Goal: Task Accomplishment & Management: Use online tool/utility

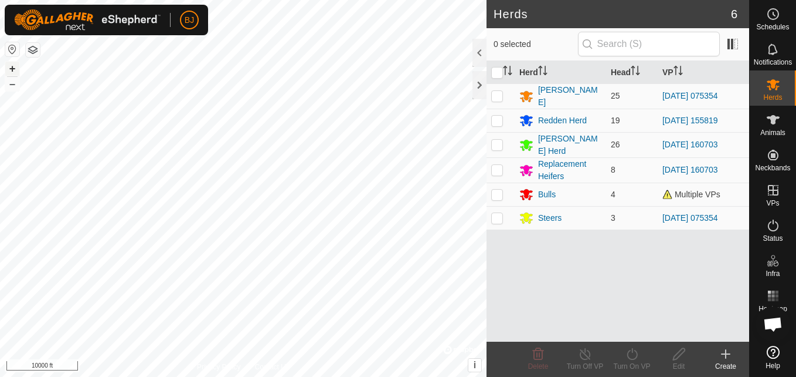
click at [18, 71] on button "+" at bounding box center [12, 69] width 14 height 14
click at [16, 64] on button "+" at bounding box center [12, 69] width 14 height 14
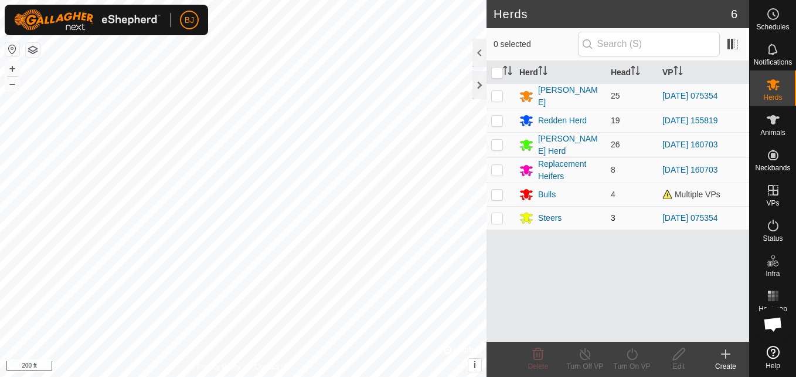
click at [490, 211] on div "Herds 6 0 selected Herd Head VP Carter Herd 25 2025-08-25 075354 Redden Herd 19…" at bounding box center [375, 188] width 750 height 377
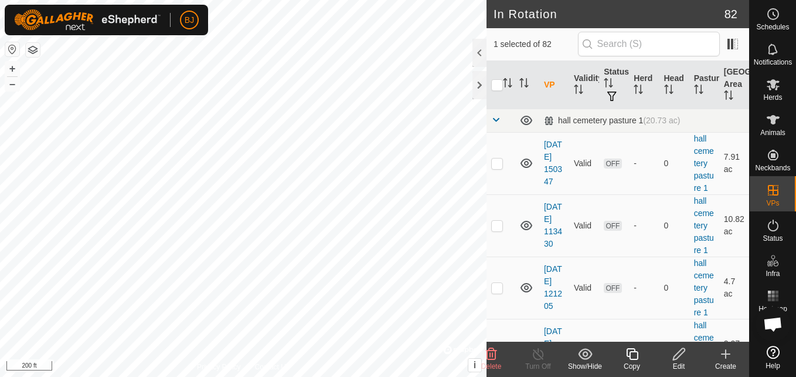
checkbox input "false"
checkbox input "true"
click at [677, 356] on icon at bounding box center [679, 354] width 15 height 14
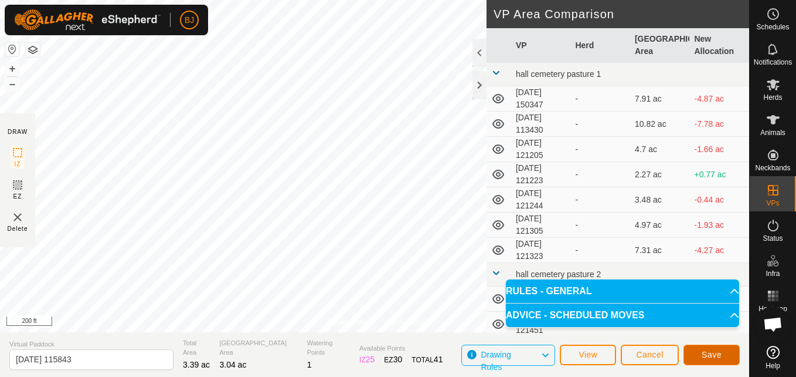
click at [708, 354] on span "Save" at bounding box center [712, 354] width 20 height 9
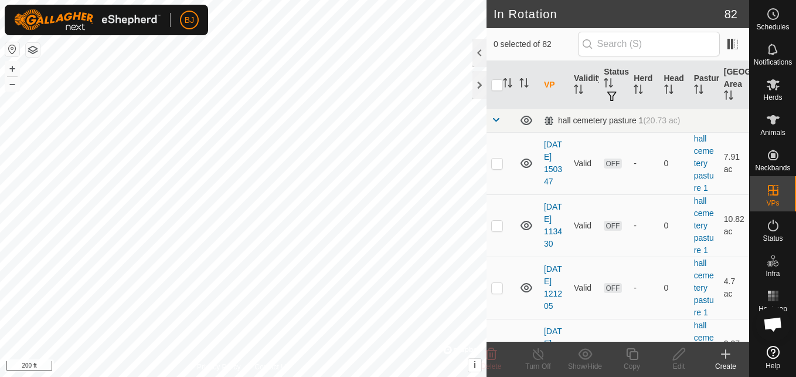
checkbox input "true"
checkbox input "false"
checkbox input "true"
checkbox input "false"
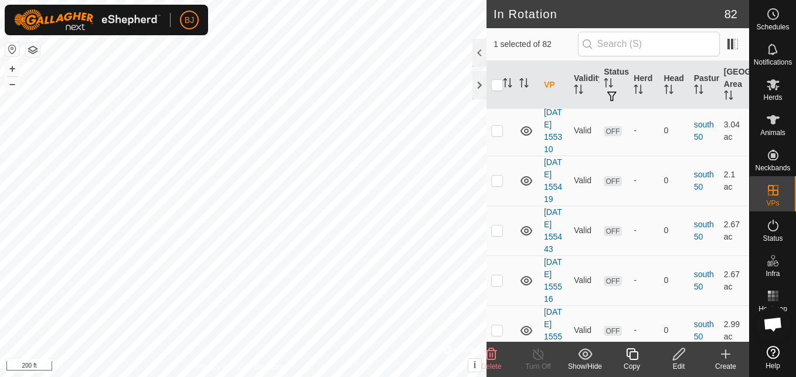
scroll to position [3824, 0]
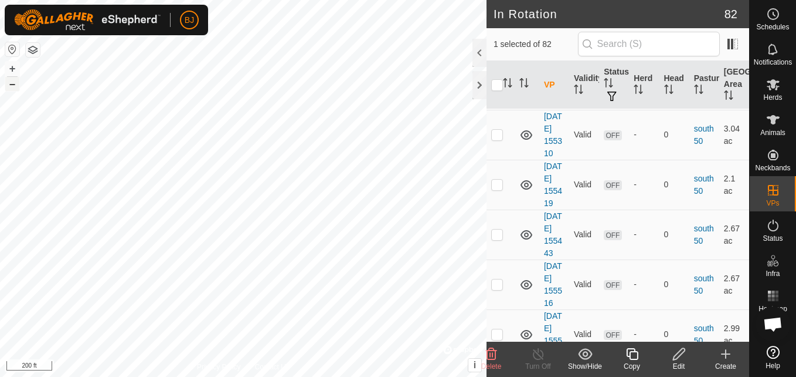
click at [13, 83] on button "–" at bounding box center [12, 84] width 14 height 14
click at [15, 67] on button "+" at bounding box center [12, 69] width 14 height 14
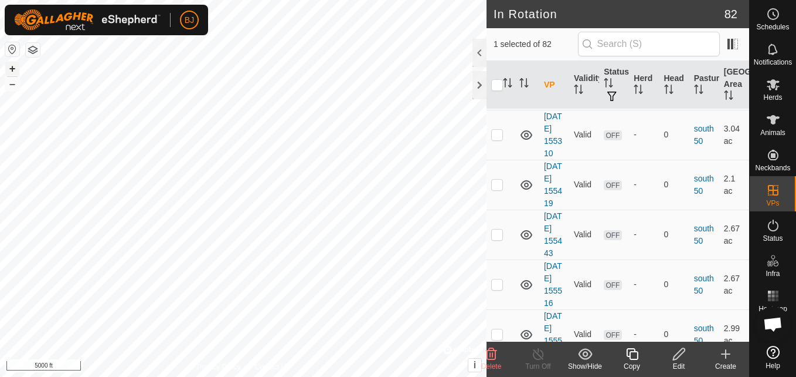
click at [15, 67] on button "+" at bounding box center [12, 69] width 14 height 14
click at [423, 376] on html "BJ Schedules Notifications Herds Animals Neckbands VPs Status Infra Heatmap Hel…" at bounding box center [398, 188] width 796 height 377
click at [10, 69] on button "+" at bounding box center [12, 69] width 14 height 14
click at [9, 63] on button "+" at bounding box center [12, 69] width 14 height 14
checkbox input "true"
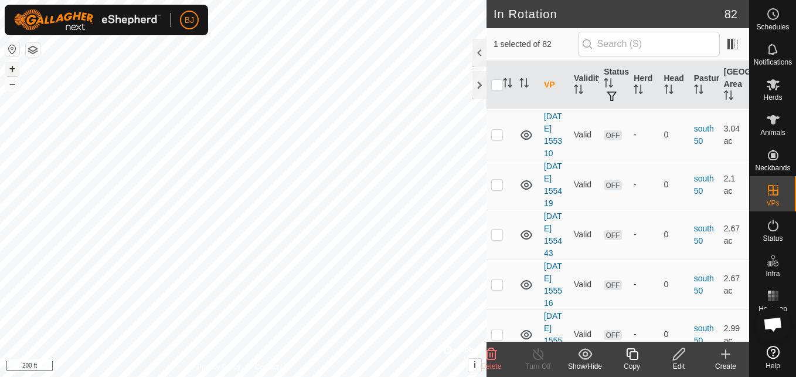
checkbox input "false"
checkbox input "true"
checkbox input "false"
checkbox input "true"
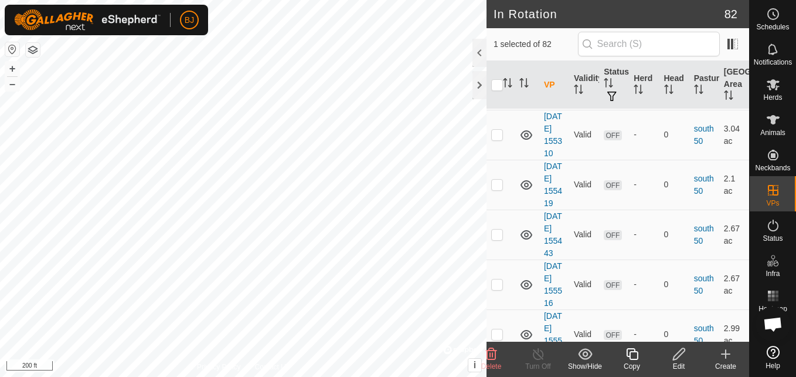
click at [677, 350] on icon at bounding box center [679, 354] width 15 height 14
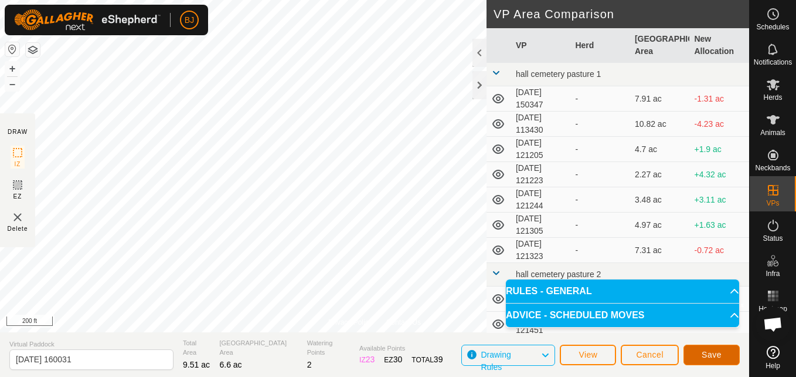
click at [703, 357] on span "Save" at bounding box center [712, 354] width 20 height 9
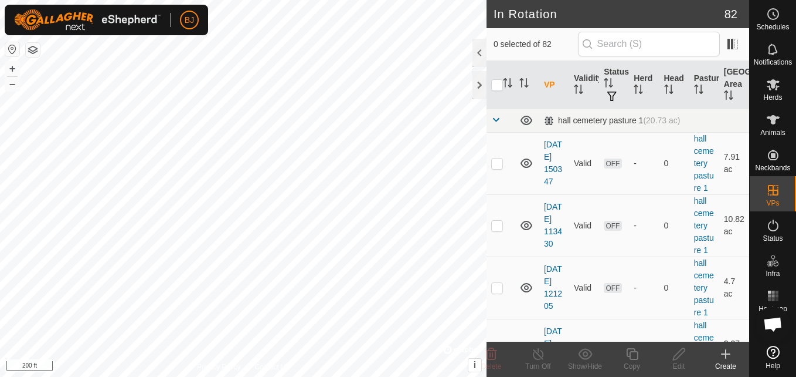
checkbox input "true"
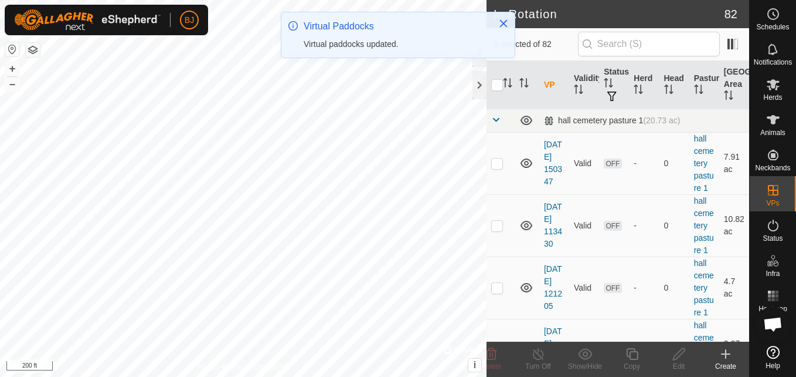
checkbox input "true"
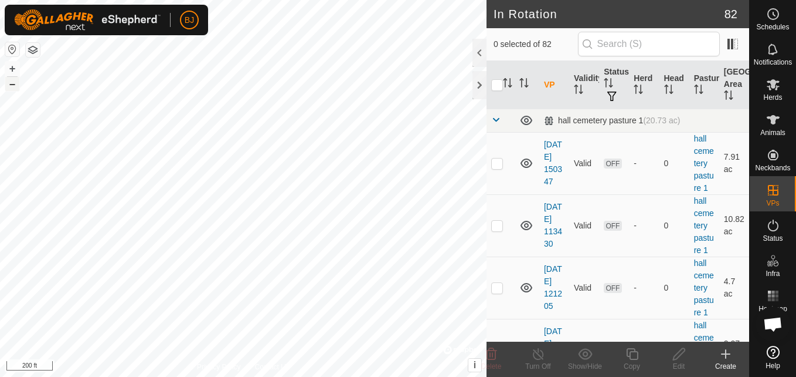
click at [6, 86] on button "–" at bounding box center [12, 84] width 14 height 14
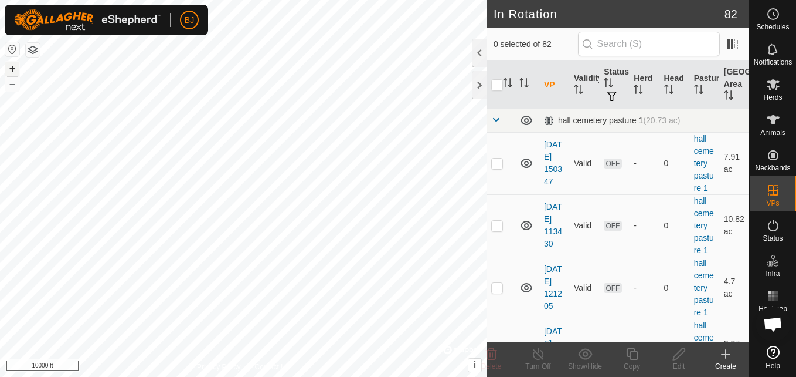
click at [8, 68] on button "+" at bounding box center [12, 69] width 14 height 14
click at [11, 70] on button "+" at bounding box center [12, 69] width 14 height 14
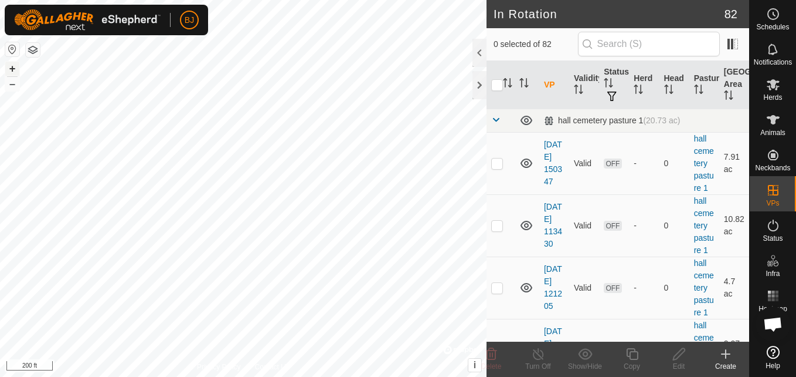
checkbox input "true"
checkbox input "false"
click at [680, 355] on icon at bounding box center [679, 354] width 12 height 12
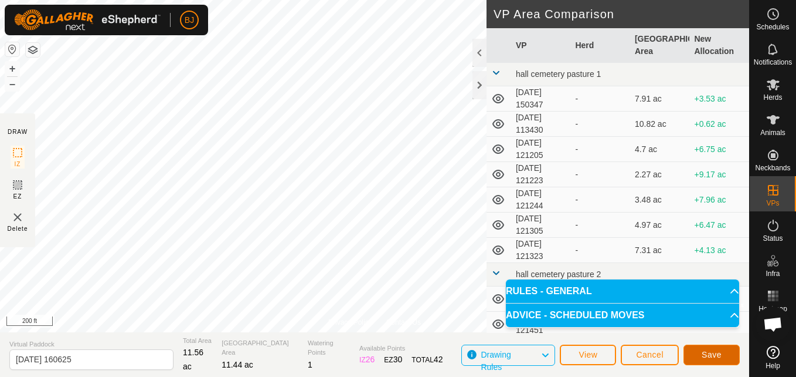
click at [708, 358] on span "Save" at bounding box center [712, 354] width 20 height 9
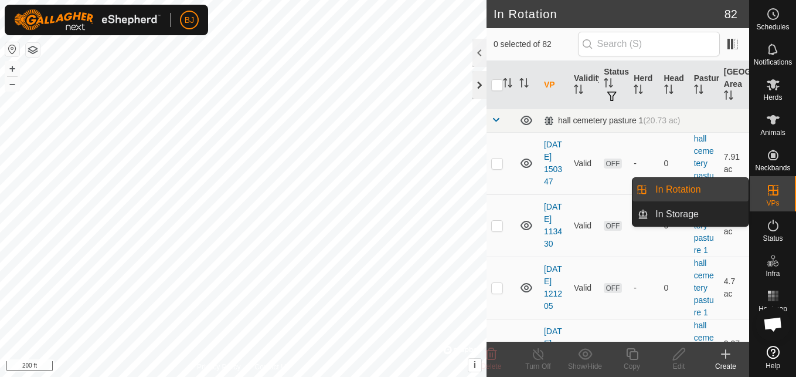
click at [474, 90] on div at bounding box center [480, 85] width 14 height 28
